Goal: Task Accomplishment & Management: Use online tool/utility

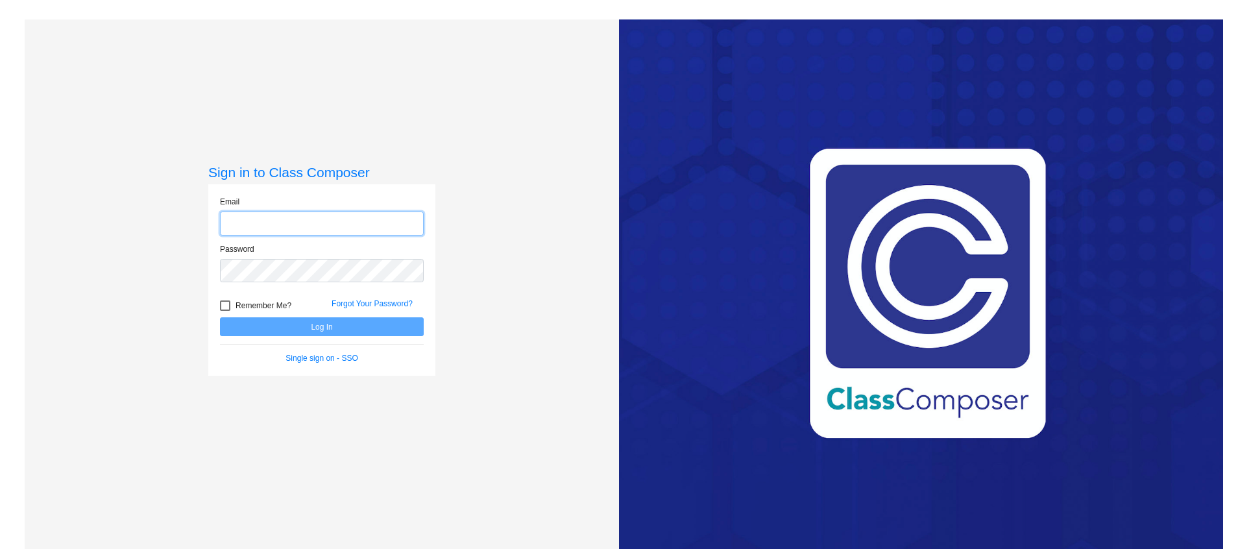
click at [298, 228] on input "email" at bounding box center [322, 224] width 204 height 24
type input "[PERSON_NAME][EMAIL_ADDRESS][PERSON_NAME][PERSON_NAME][DOMAIN_NAME]"
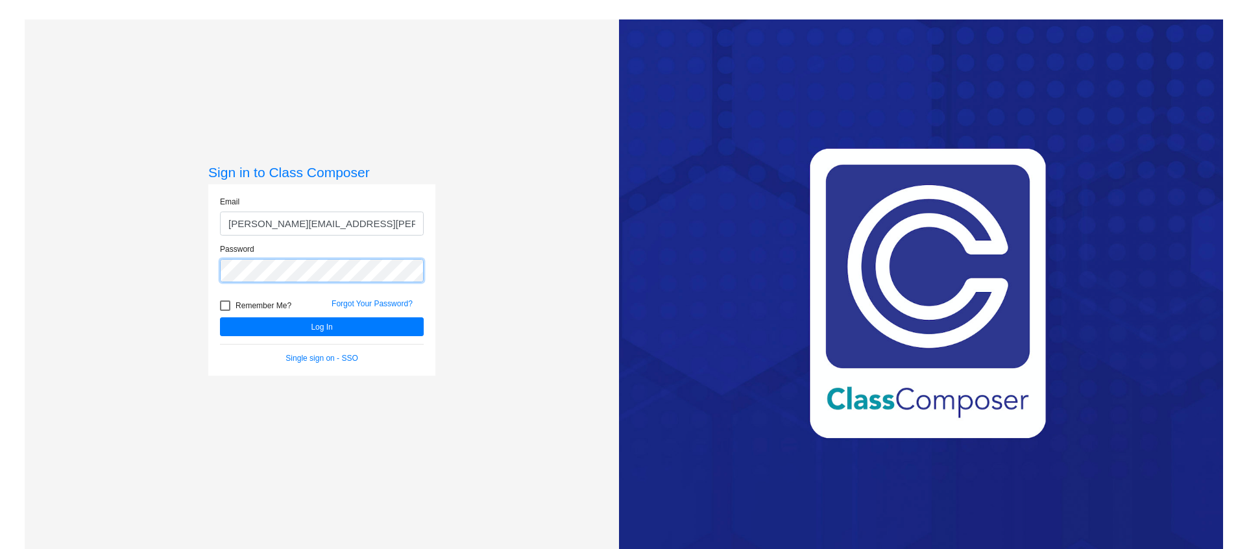
click at [220, 317] on button "Log In" at bounding box center [322, 326] width 204 height 19
click at [228, 303] on div at bounding box center [225, 305] width 10 height 10
click at [225, 311] on input "Remember Me?" at bounding box center [225, 311] width 1 height 1
checkbox input "true"
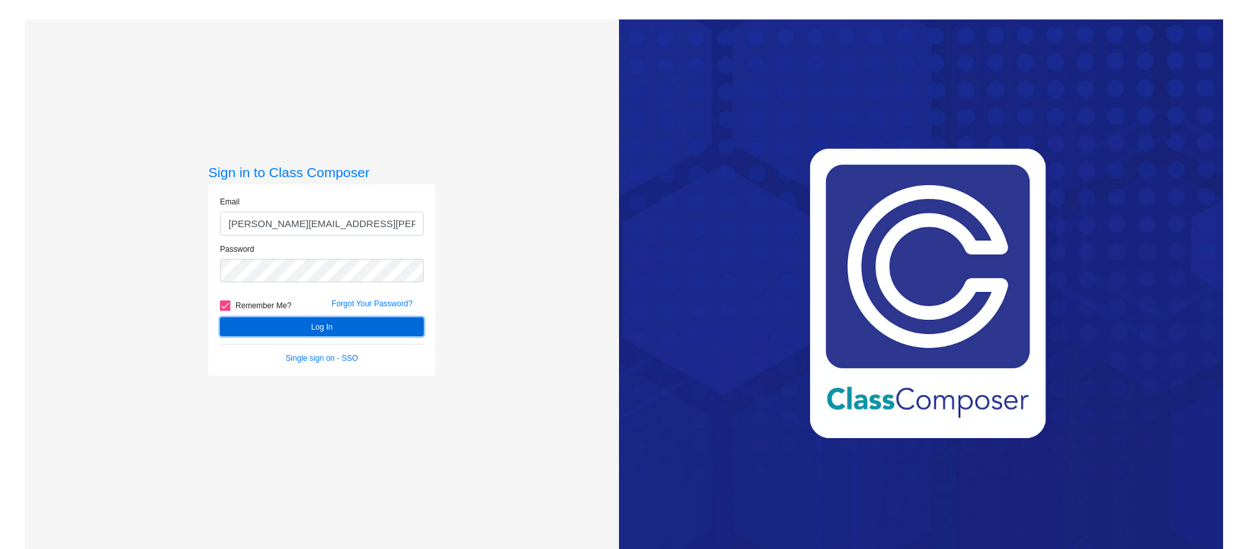
click at [281, 334] on button "Log In" at bounding box center [322, 326] width 204 height 19
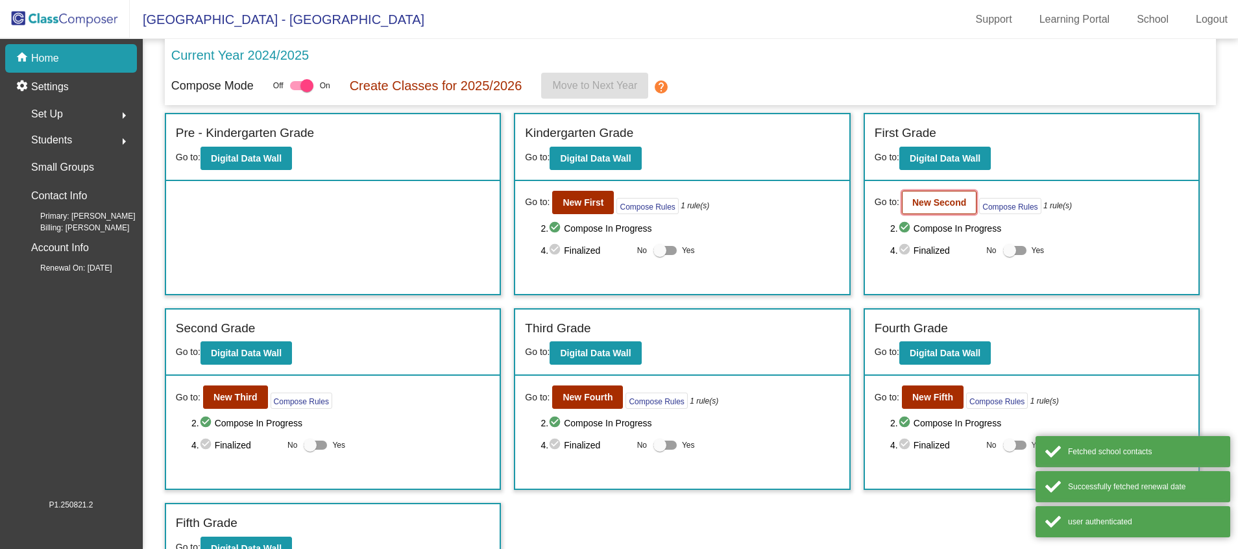
click at [953, 207] on b "New Second" at bounding box center [939, 202] width 54 height 10
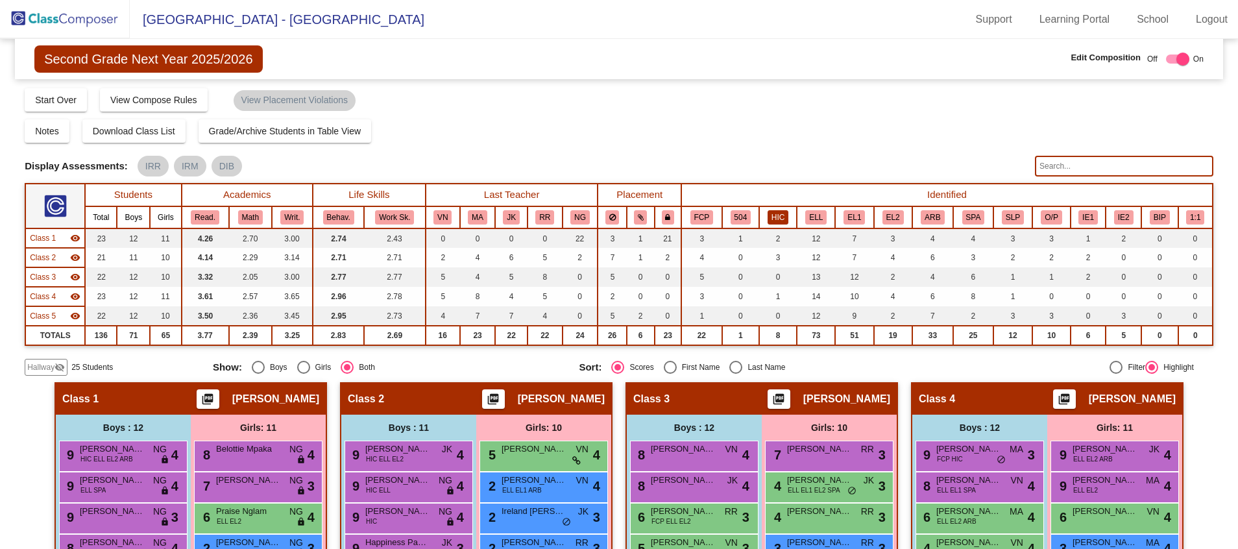
click at [780, 216] on button "HIC" at bounding box center [778, 217] width 21 height 14
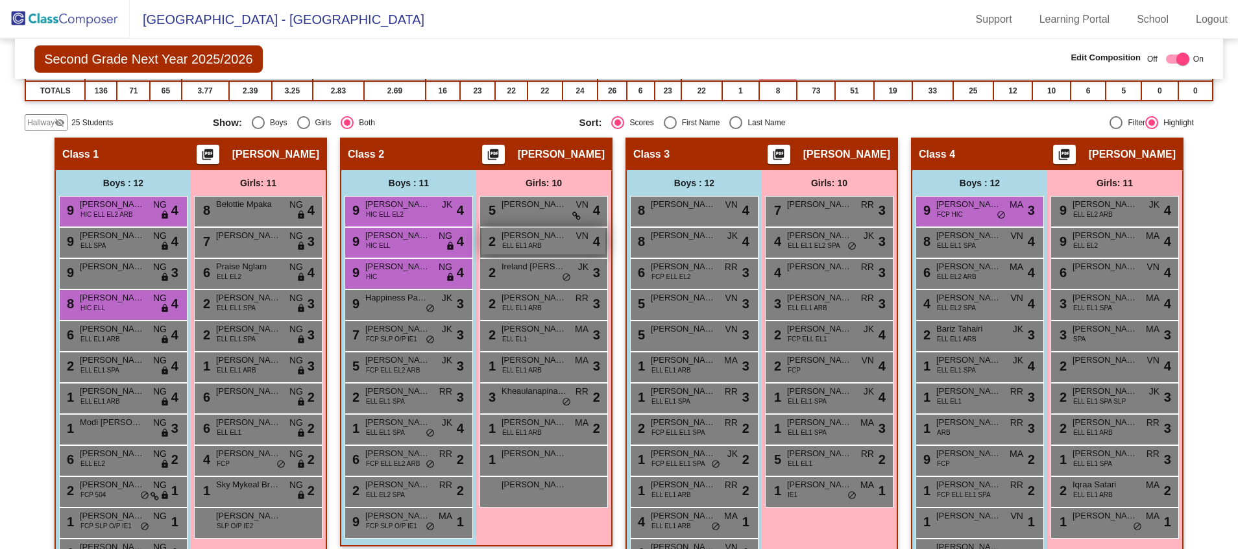
scroll to position [243, 0]
